Goal: Transaction & Acquisition: Purchase product/service

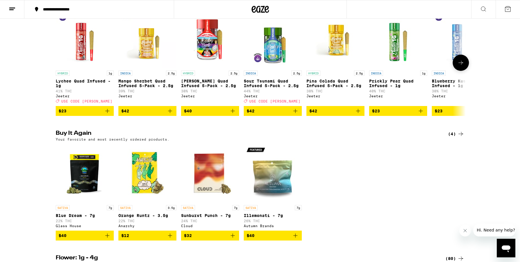
scroll to position [443, 0]
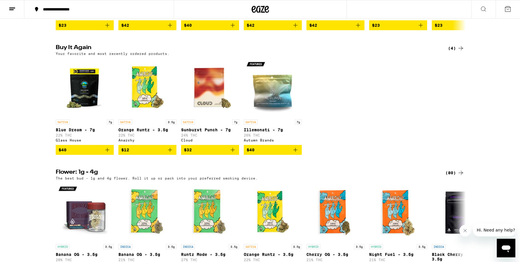
click at [86, 99] on img "Open page for Blue Dream - 7g from Glass House" at bounding box center [85, 87] width 58 height 58
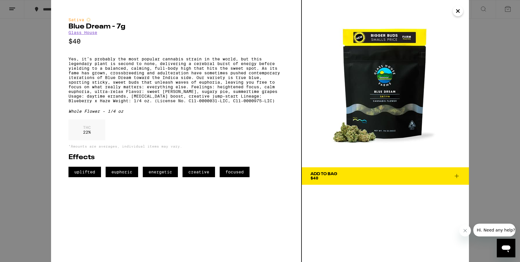
click at [395, 178] on span "Add To Bag $40" at bounding box center [386, 176] width 150 height 8
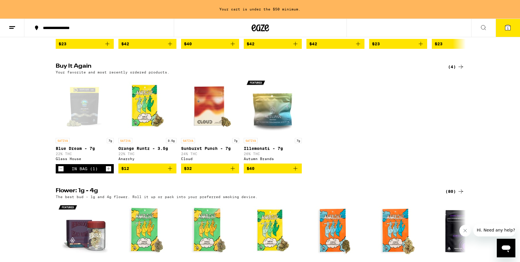
scroll to position [462, 0]
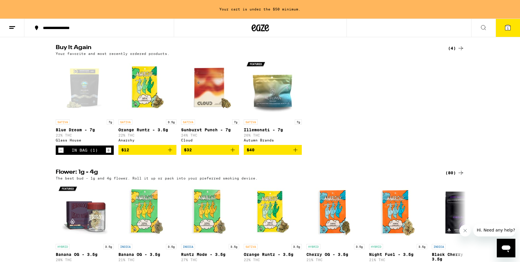
click at [509, 30] on icon at bounding box center [507, 27] width 5 height 5
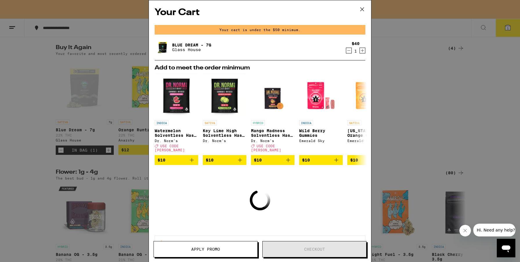
click at [362, 49] on icon "Increment" at bounding box center [362, 50] width 5 height 7
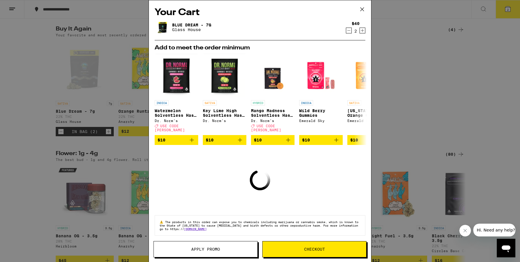
scroll to position [443, 0]
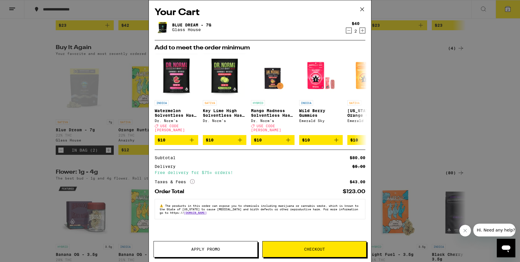
click at [319, 245] on button "Checkout" at bounding box center [314, 249] width 104 height 16
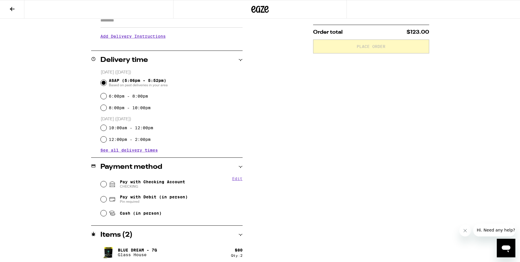
scroll to position [115, 0]
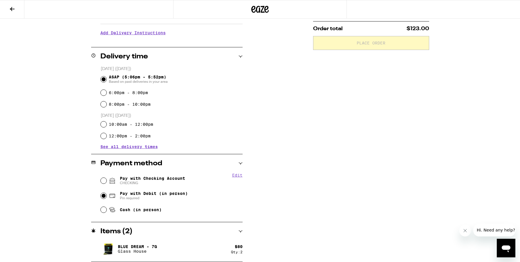
click at [104, 194] on input "Pay with Debit (in person) Pin required" at bounding box center [104, 196] width 6 height 6
radio input "true"
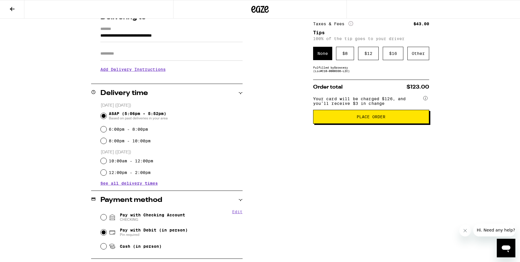
scroll to position [78, 0]
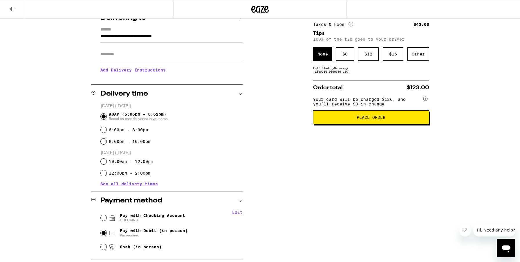
click at [382, 119] on span "Place Order" at bounding box center [371, 117] width 29 height 4
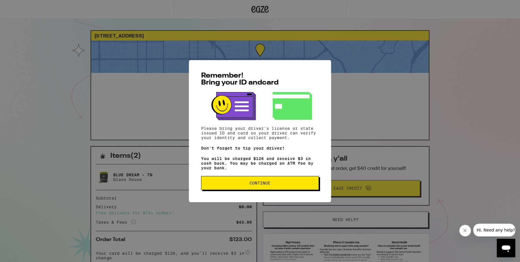
click at [233, 190] on button "Continue" at bounding box center [260, 183] width 118 height 14
